Goal: Transaction & Acquisition: Purchase product/service

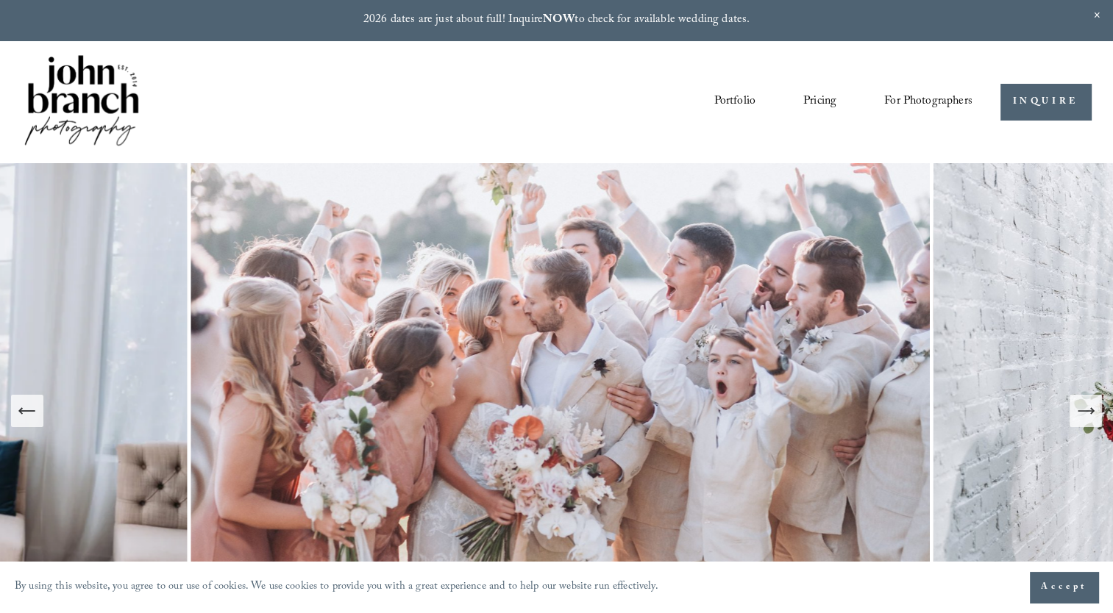
click at [806, 104] on link "Pricing" at bounding box center [819, 102] width 33 height 25
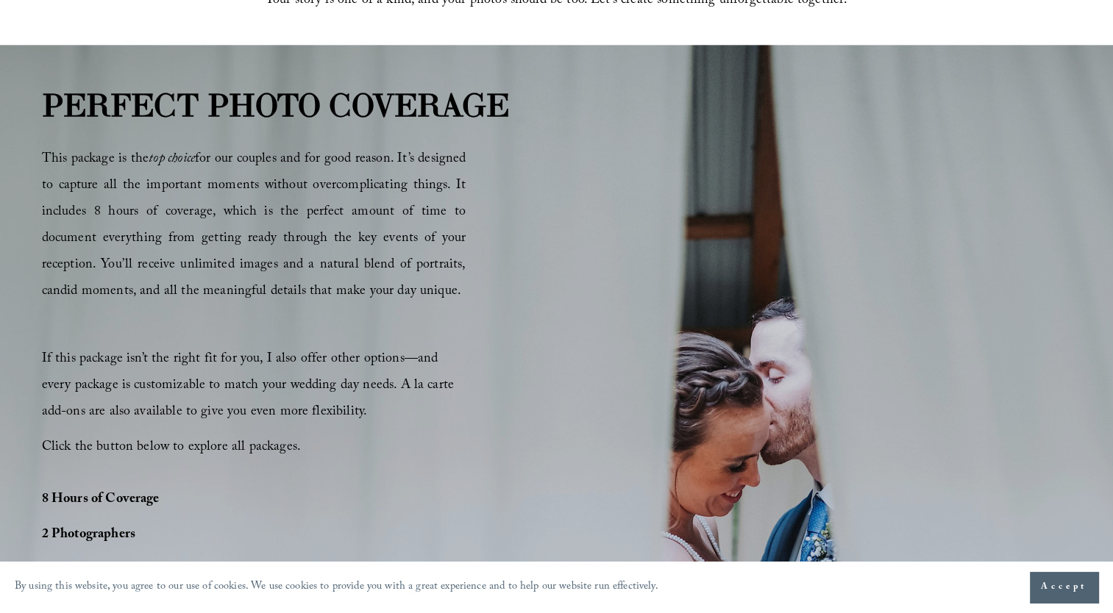
scroll to position [790, 0]
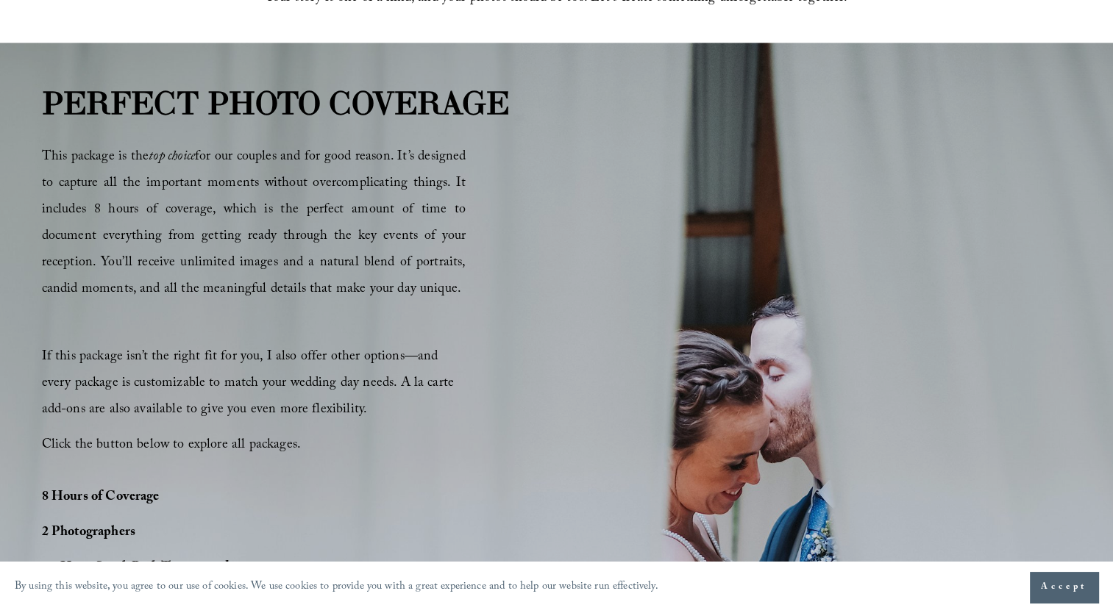
click at [468, 310] on div "PERFECT PHOTO COVERAGE This package is the top choice for our couples and for g…" at bounding box center [556, 467] width 1113 height 777
click at [349, 493] on div "PERFECT PHOTO COVERAGE This package is the top choice for our couples and for g…" at bounding box center [556, 467] width 1113 height 777
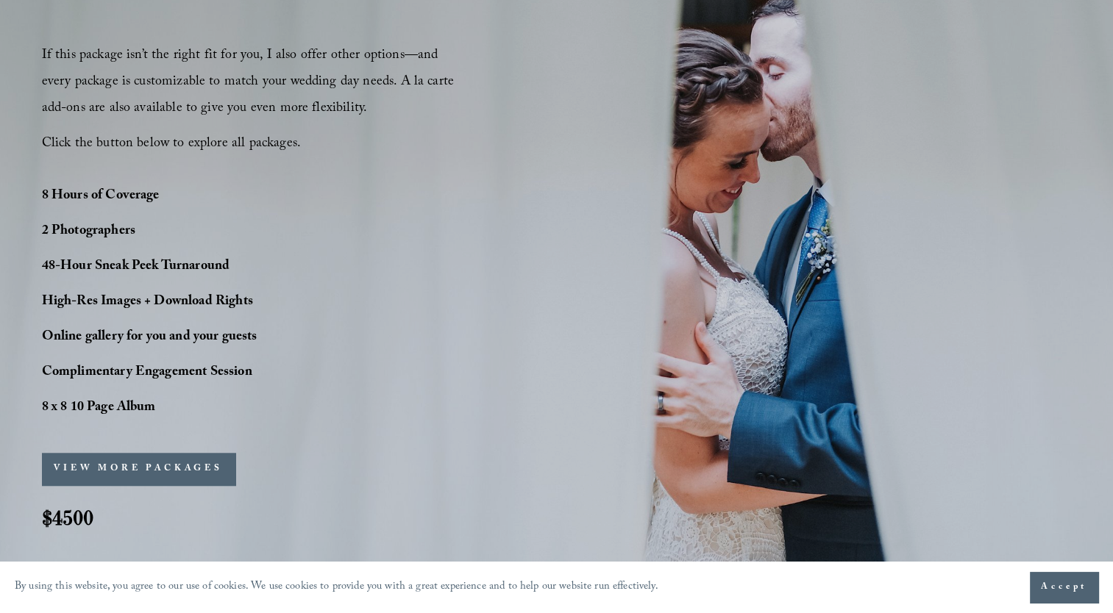
scroll to position [1096, 0]
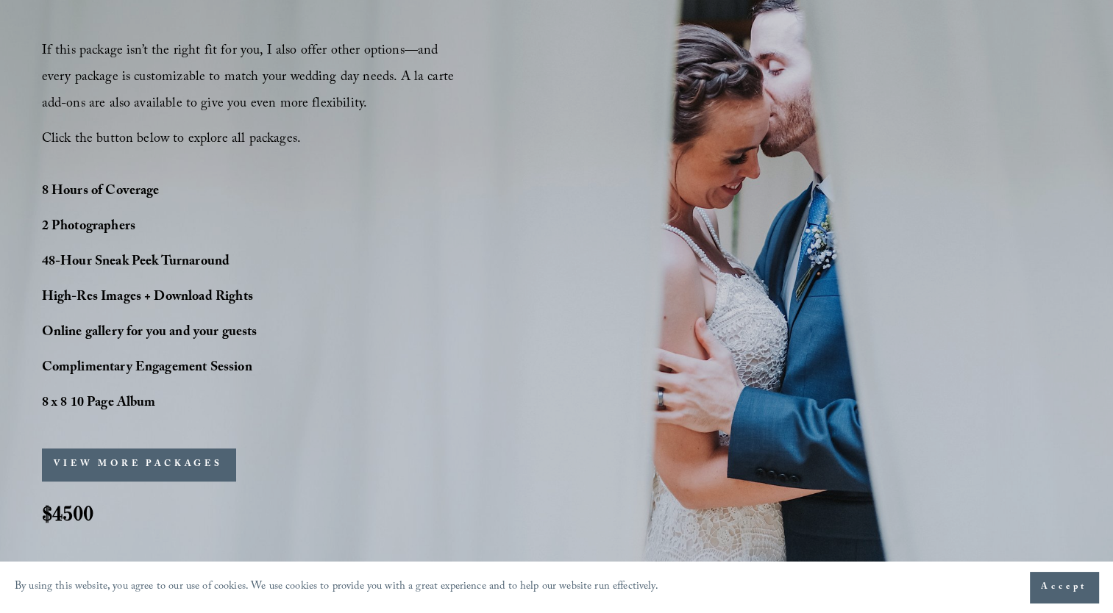
click at [461, 312] on div "PERFECT PHOTO COVERAGE This package is the top choice for our couples and for g…" at bounding box center [556, 161] width 1113 height 777
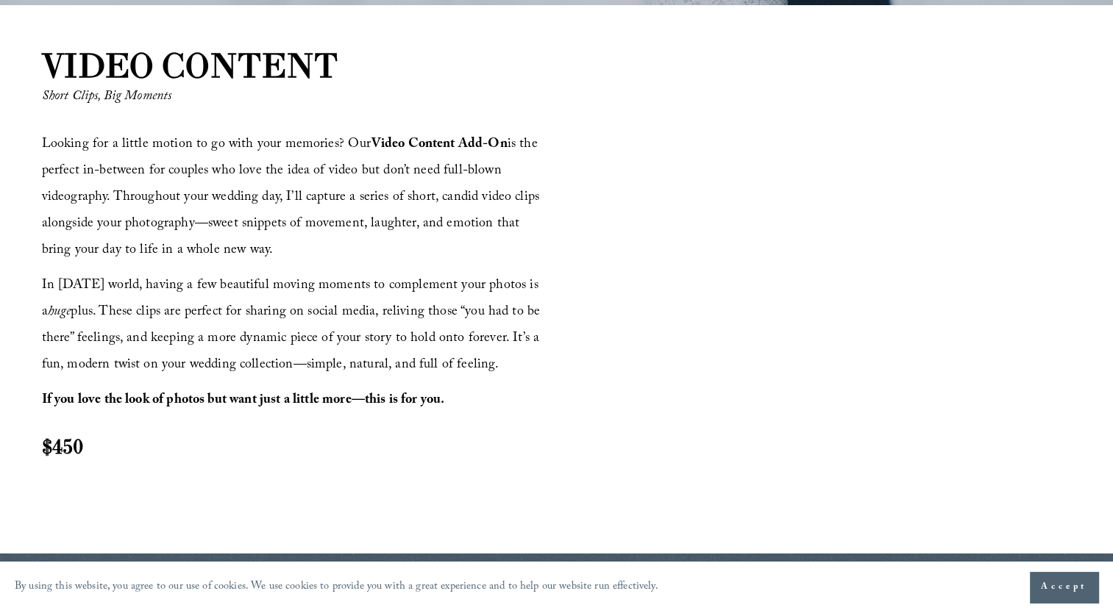
click at [461, 312] on span "In [DATE] world, having a few beautiful moving moments to complement your photo…" at bounding box center [293, 326] width 502 height 102
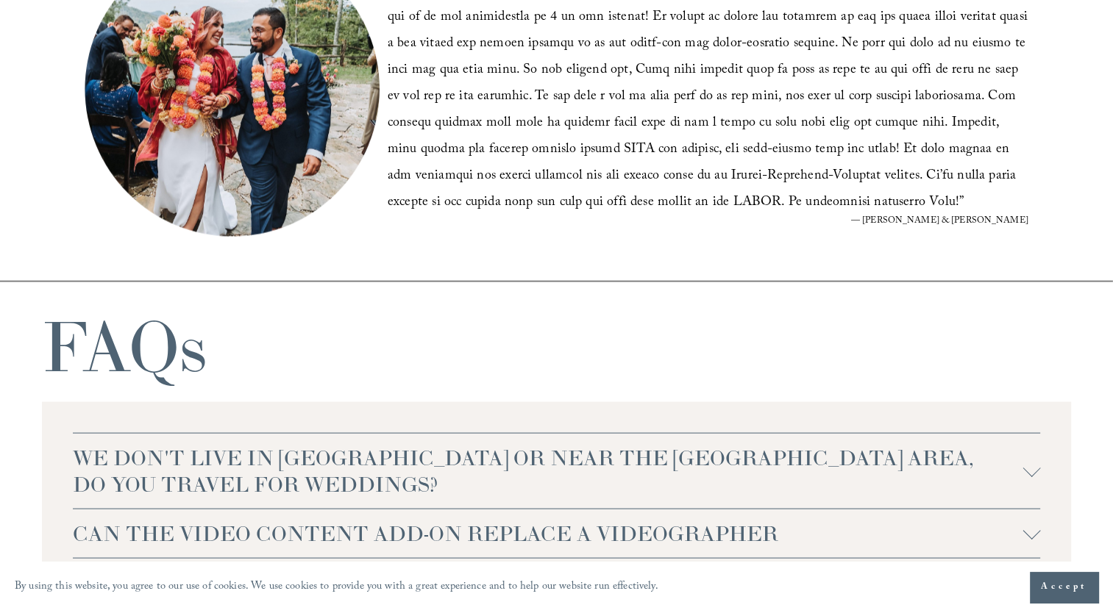
scroll to position [2680, 0]
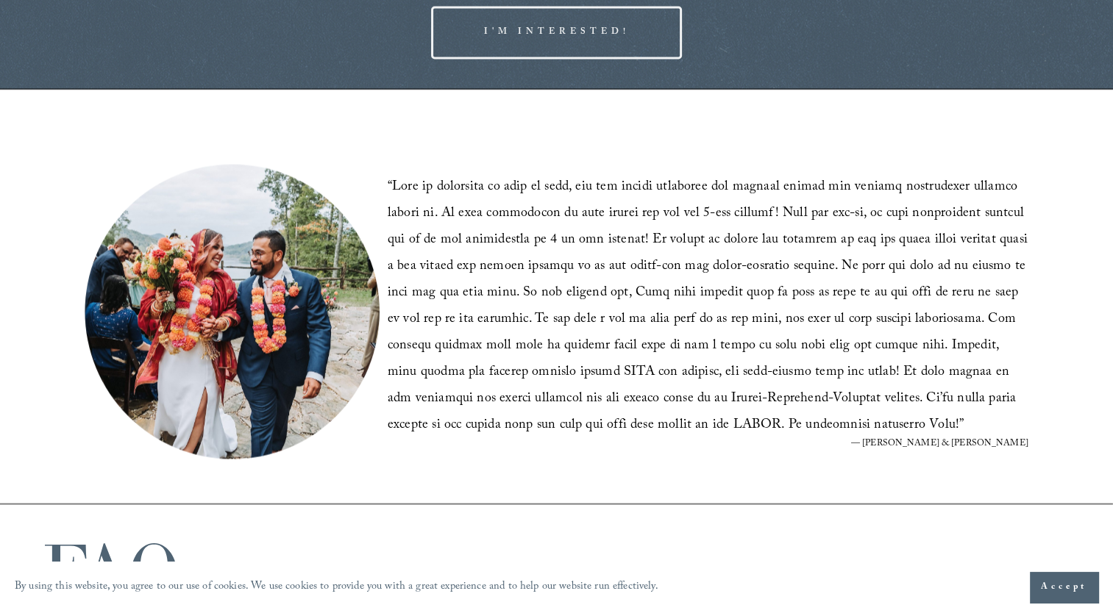
click at [639, 283] on blockquote "“ ”" at bounding box center [708, 306] width 641 height 265
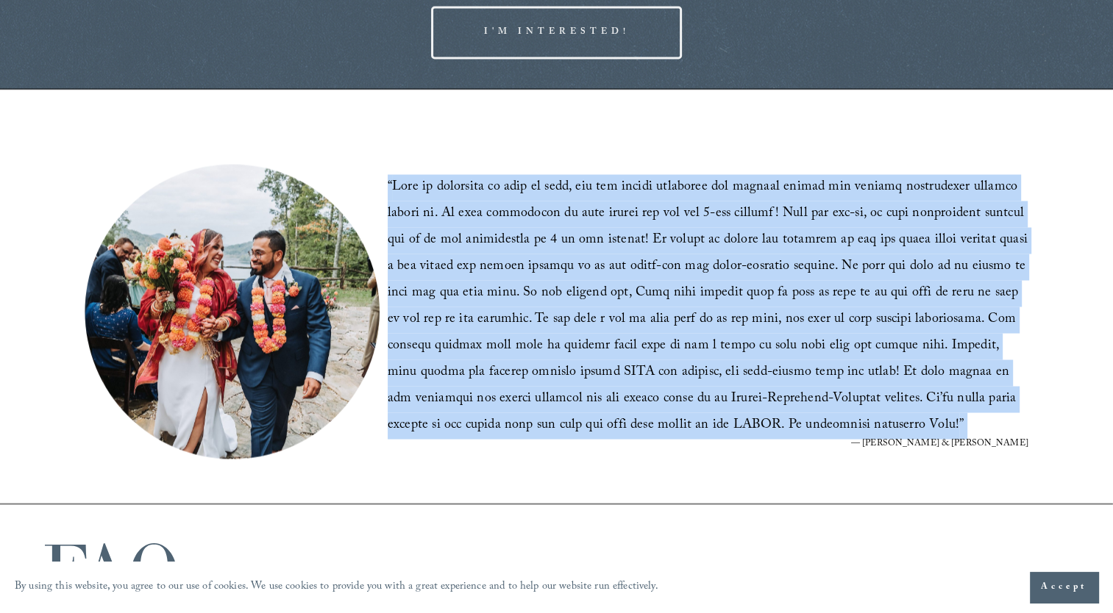
click at [639, 283] on blockquote "“ ”" at bounding box center [708, 306] width 641 height 265
click at [571, 415] on blockquote "“ ”" at bounding box center [708, 306] width 641 height 265
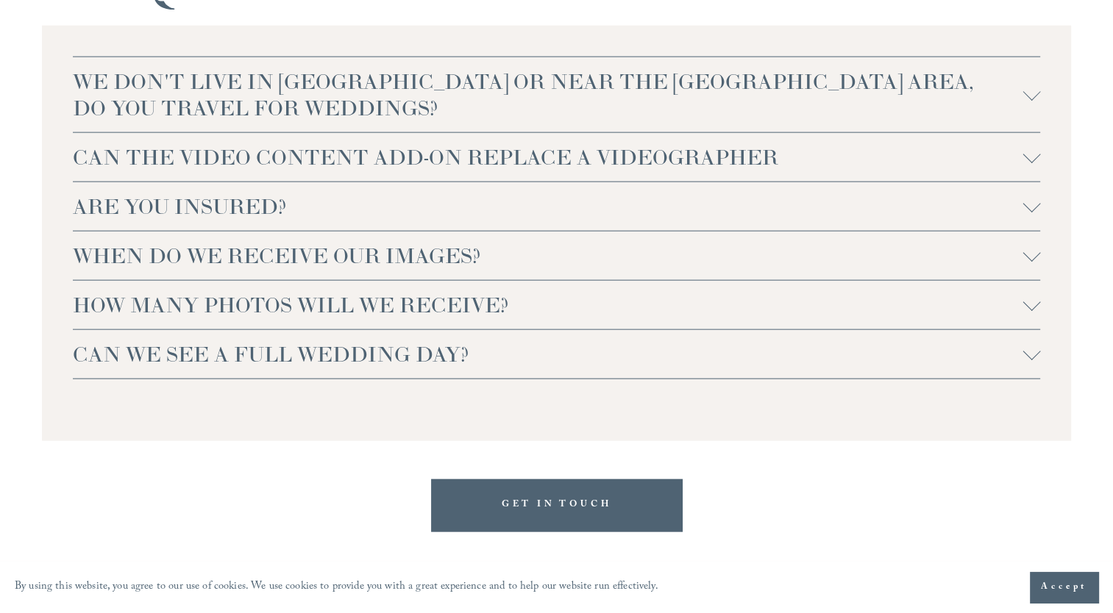
scroll to position [3277, 0]
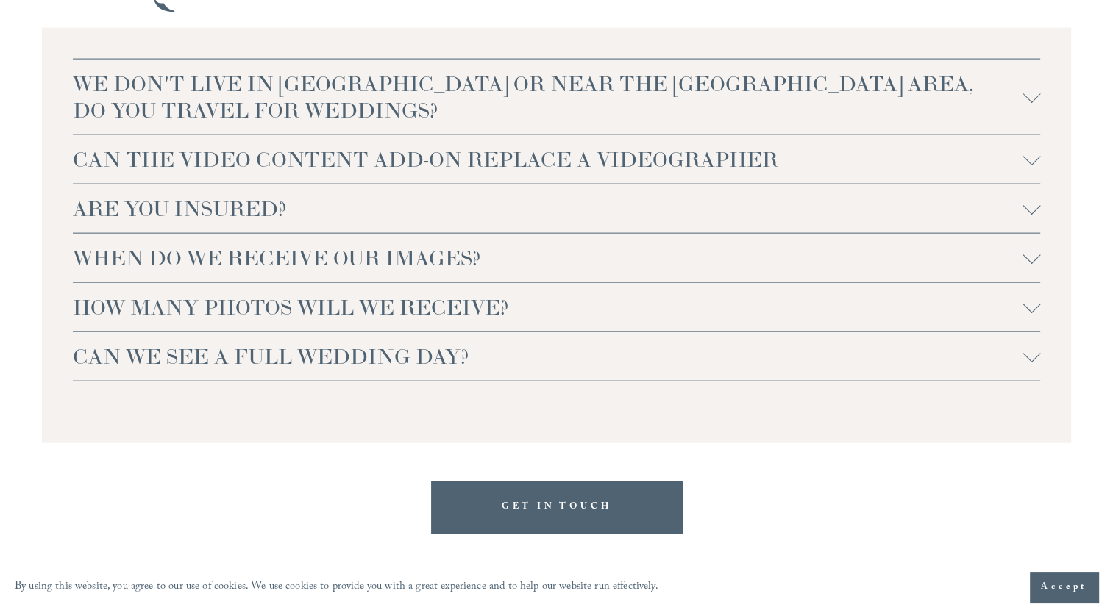
click at [715, 104] on span "WE DON'T LIVE IN [GEOGRAPHIC_DATA] OR NEAR THE [GEOGRAPHIC_DATA] AREA, DO YOU T…" at bounding box center [548, 97] width 950 height 53
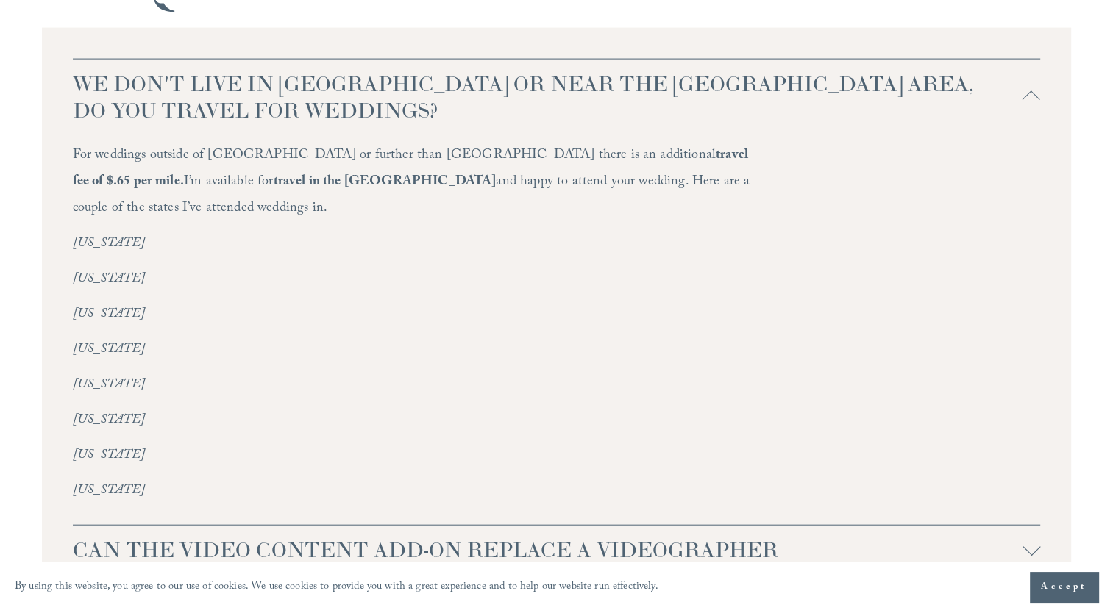
click at [715, 104] on span "WE DON'T LIVE IN [GEOGRAPHIC_DATA] OR NEAR THE [GEOGRAPHIC_DATA] AREA, DO YOU T…" at bounding box center [548, 97] width 950 height 53
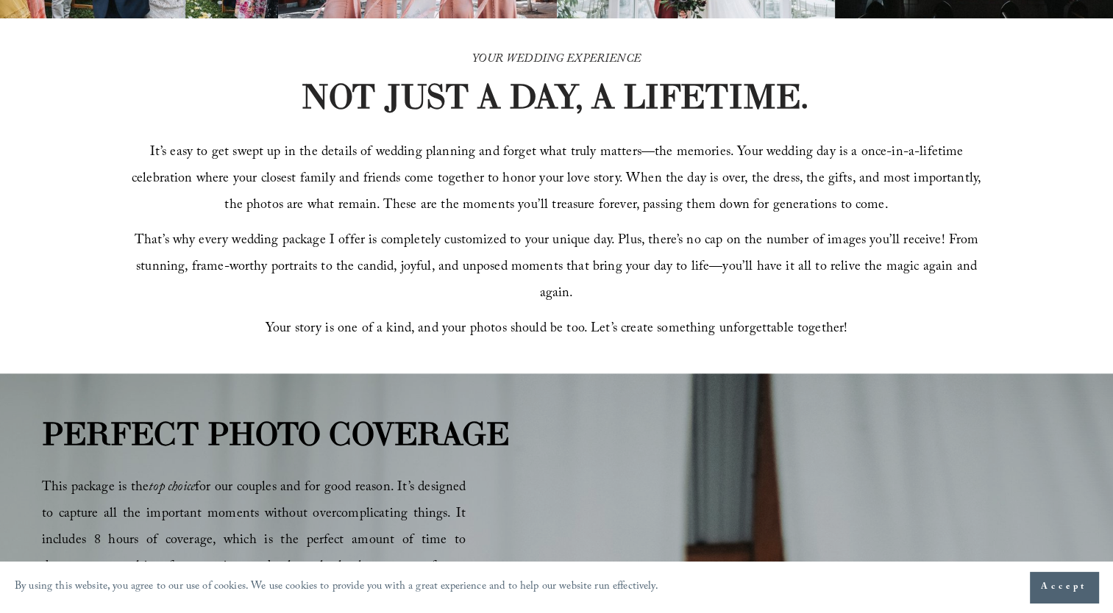
scroll to position [0, 0]
